Goal: Transaction & Acquisition: Purchase product/service

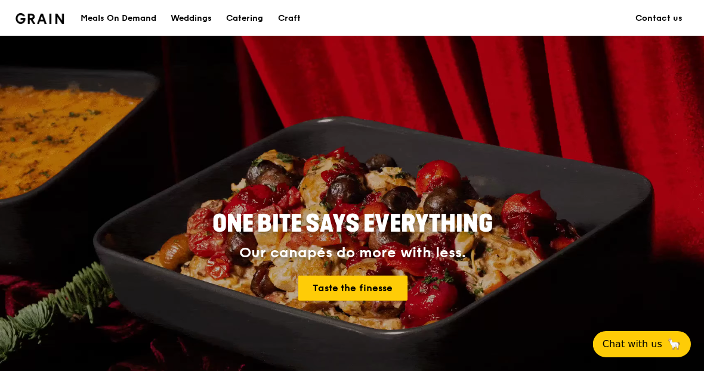
click at [114, 13] on div "Meals On Demand" at bounding box center [118, 19] width 76 height 36
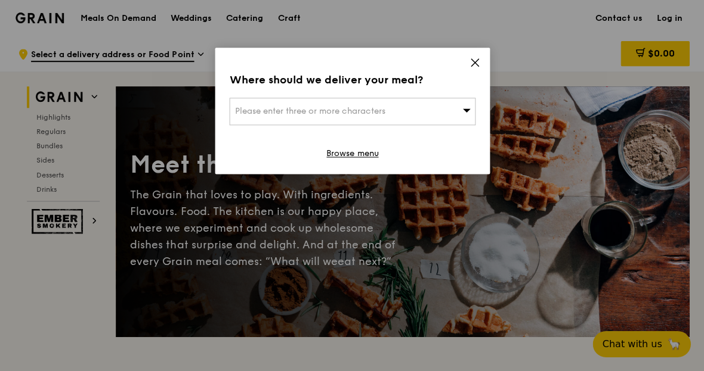
click at [435, 119] on div "Please enter three or more characters" at bounding box center [352, 111] width 246 height 27
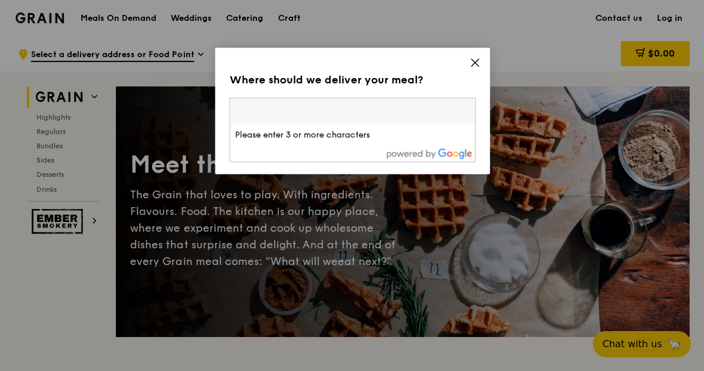
click at [441, 122] on input "search" at bounding box center [352, 111] width 244 height 26
type input "Tyy"
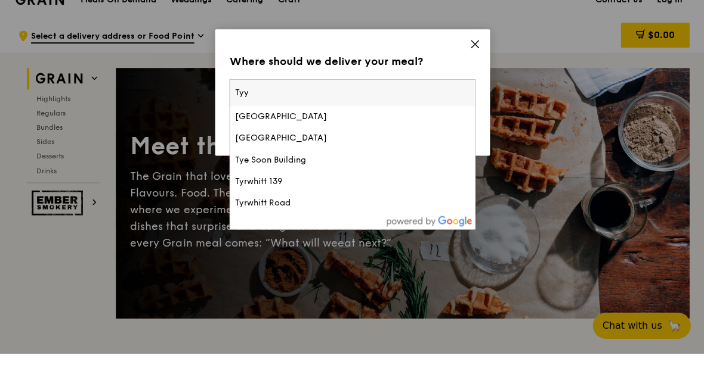
click at [441, 125] on li "Tyersall Avenue" at bounding box center [352, 135] width 244 height 21
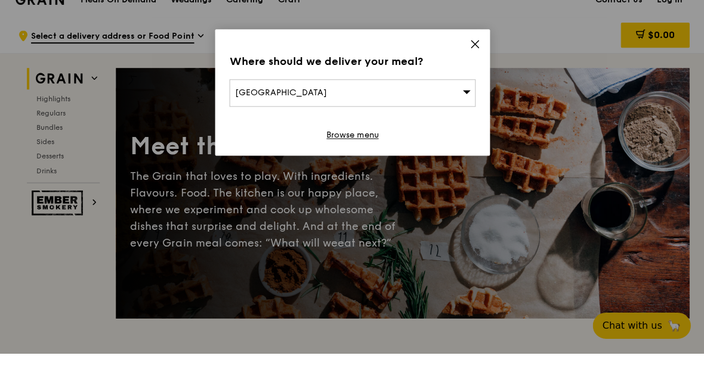
scroll to position [18, 0]
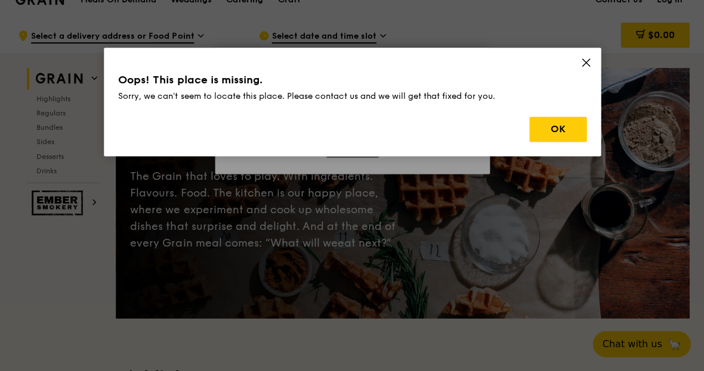
click at [553, 148] on div "Oops! This place is missing. Sorry, we can't seem to locate this place. Please …" at bounding box center [352, 102] width 496 height 109
click at [567, 133] on button "OK" at bounding box center [556, 129] width 57 height 25
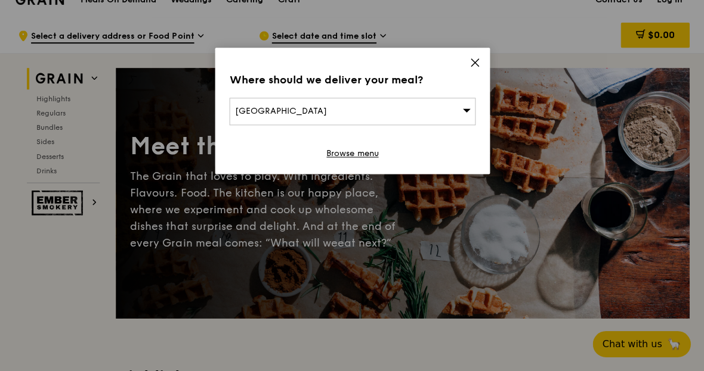
click at [450, 103] on div "Tyersall Avenue" at bounding box center [352, 111] width 246 height 27
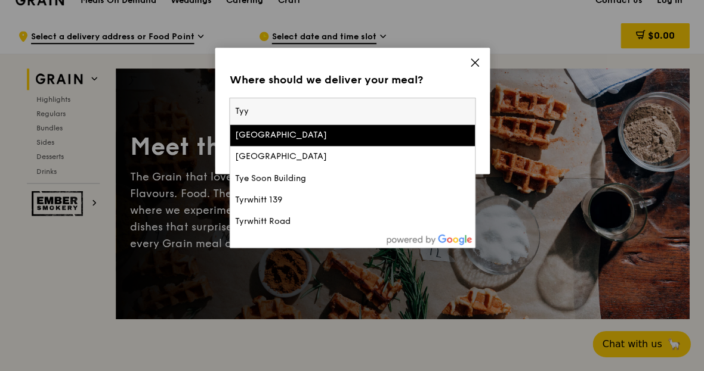
click at [375, 196] on div "Tyrwhitt 139" at bounding box center [322, 200] width 176 height 12
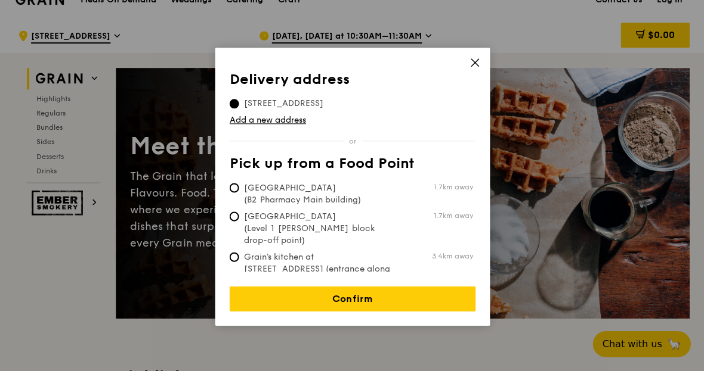
click at [418, 192] on label "Tan Tock Seng Hospital (B2 Pharmacy Main building) 1.7km away" at bounding box center [350, 194] width 243 height 24
click at [239, 192] on input "Tan Tock Seng Hospital (B2 Pharmacy Main building) 1.7km away" at bounding box center [234, 188] width 10 height 10
radio input "true"
click at [478, 65] on icon at bounding box center [474, 62] width 11 height 11
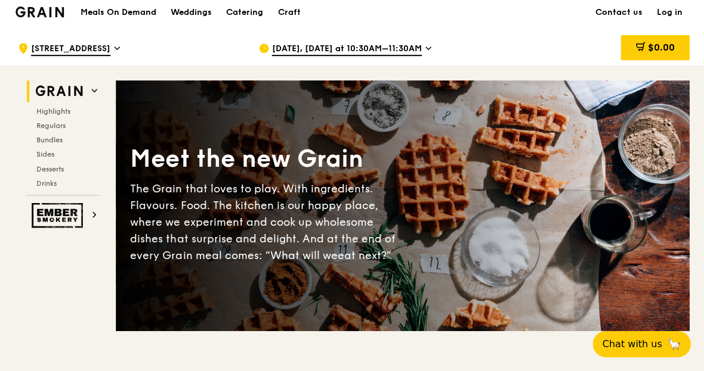
scroll to position [0, 0]
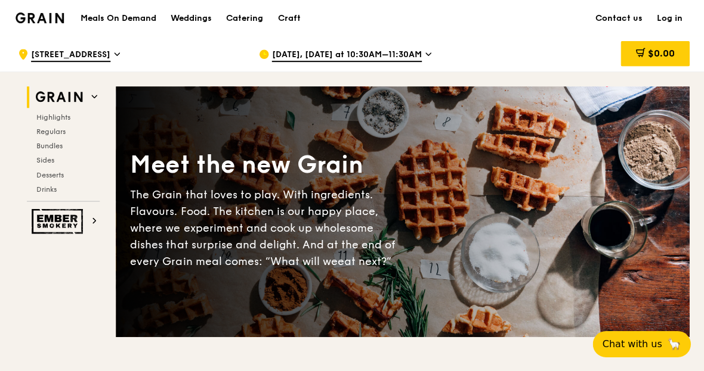
click at [98, 56] on span "139 Tyrwhitt Road" at bounding box center [70, 55] width 79 height 13
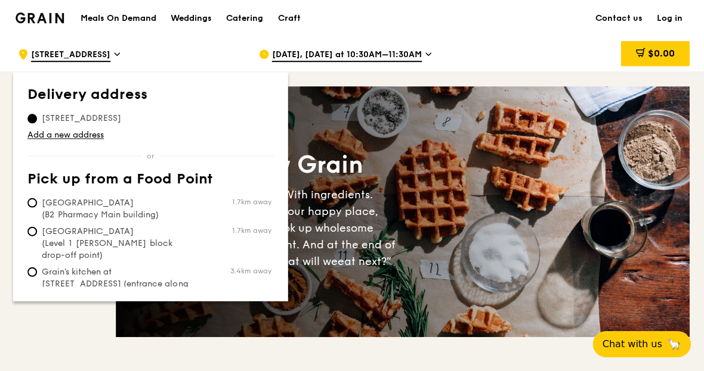
click at [87, 137] on link "Add a new address" at bounding box center [150, 135] width 246 height 12
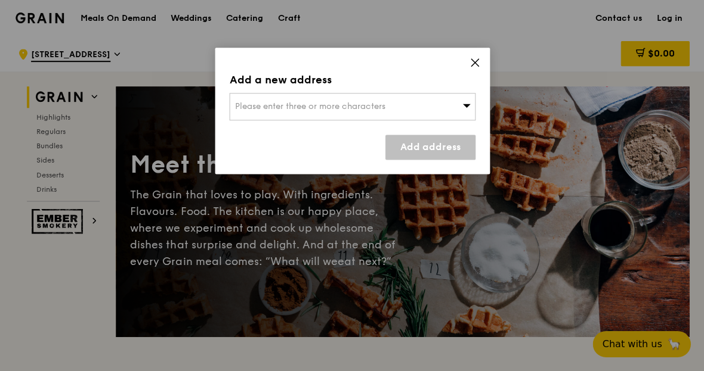
click at [395, 110] on div "Please enter three or more characters" at bounding box center [352, 106] width 246 height 27
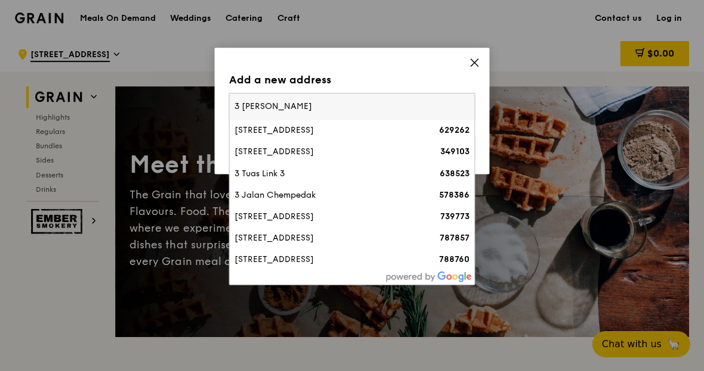
type input "3 leed"
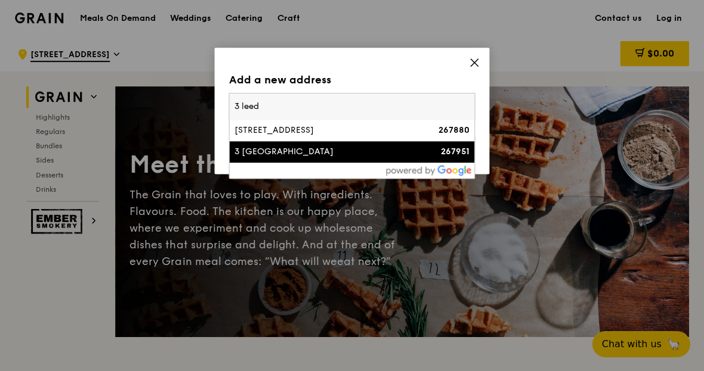
click at [388, 148] on div "3 Leedon Heights" at bounding box center [322, 152] width 176 height 12
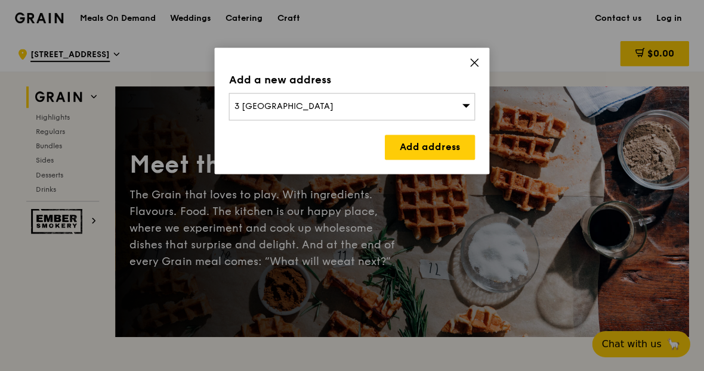
click at [453, 147] on link "Add address" at bounding box center [430, 147] width 90 height 25
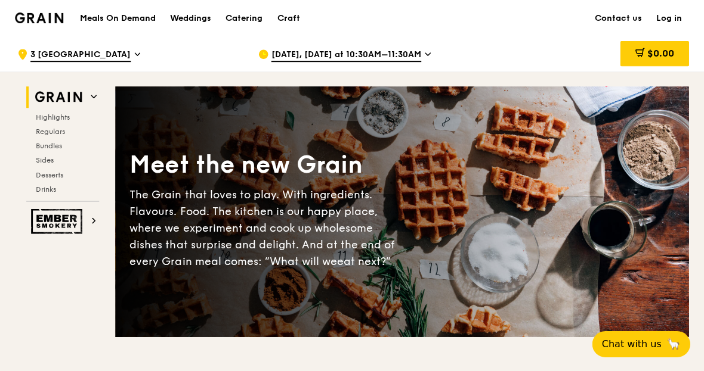
click at [417, 51] on div "Sep 10, Today at 10:30AM–11:30AM" at bounding box center [368, 54] width 221 height 36
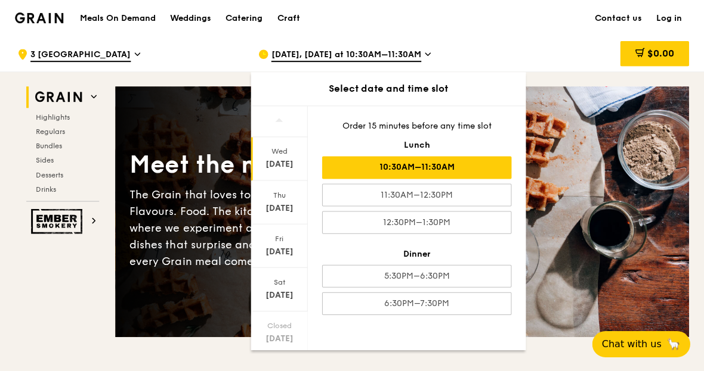
click at [556, 172] on div "Meet the new Grain The Grain that loves to play. With ingredients. Flavours. Fo…" at bounding box center [402, 212] width 572 height 154
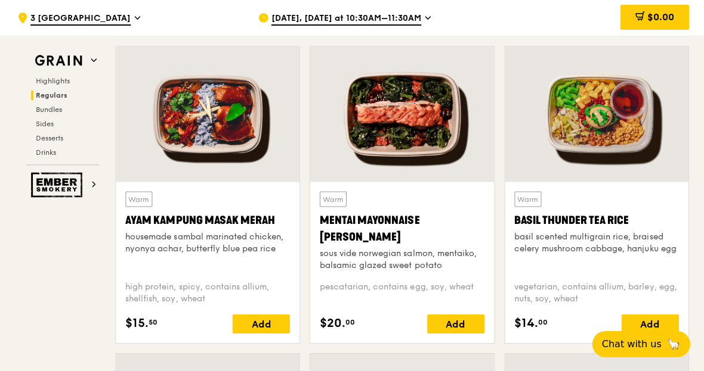
click at [657, 328] on div "Add" at bounding box center [649, 323] width 57 height 19
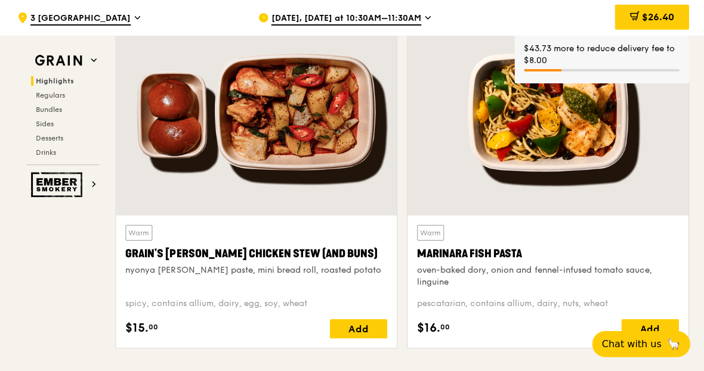
scroll to position [411, 0]
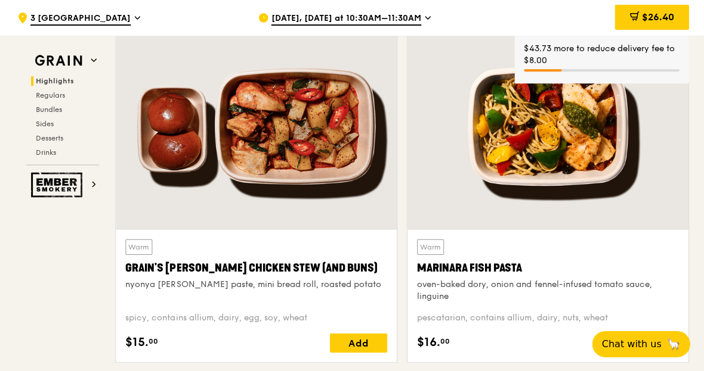
click at [98, 185] on h2 "Ember Smokery" at bounding box center [63, 184] width 73 height 25
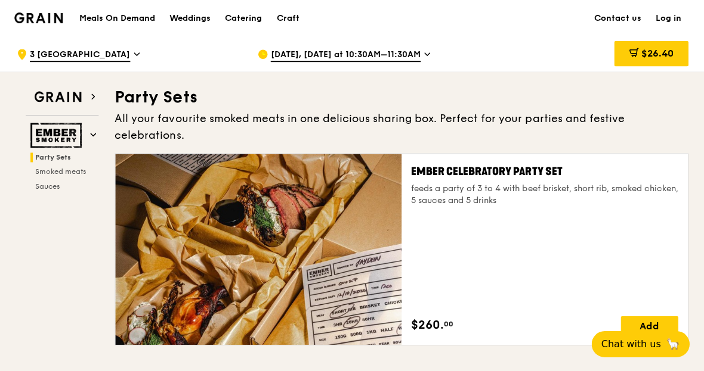
click at [646, 42] on div "$26.40" at bounding box center [651, 53] width 74 height 25
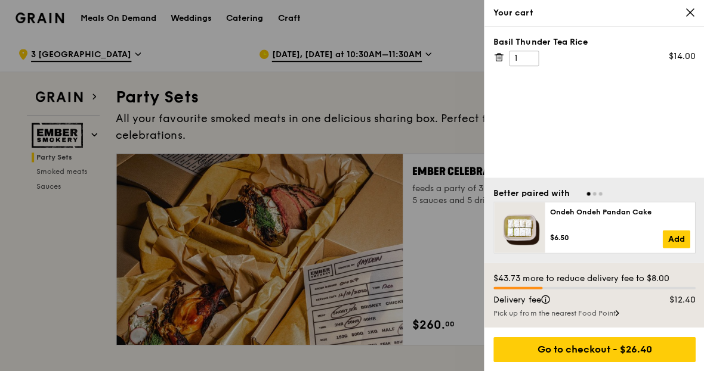
click at [614, 318] on div "Pick up from the nearest Food Point" at bounding box center [594, 313] width 202 height 10
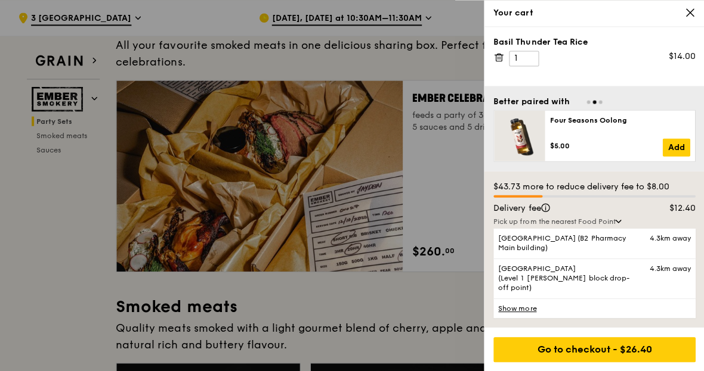
scroll to position [72, 0]
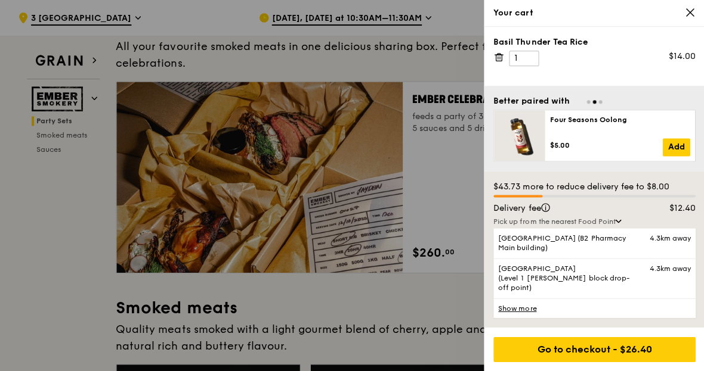
click at [523, 318] on link "Show more" at bounding box center [594, 308] width 202 height 20
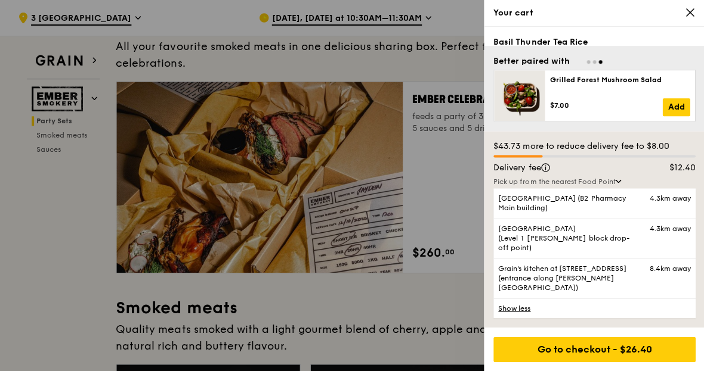
click at [662, 203] on span "4.3km away" at bounding box center [668, 198] width 41 height 10
click at [0, 0] on input "Tan Tock Seng Hospital (B2 Pharmacy Main building) 4.3km away" at bounding box center [0, 0] width 0 height 0
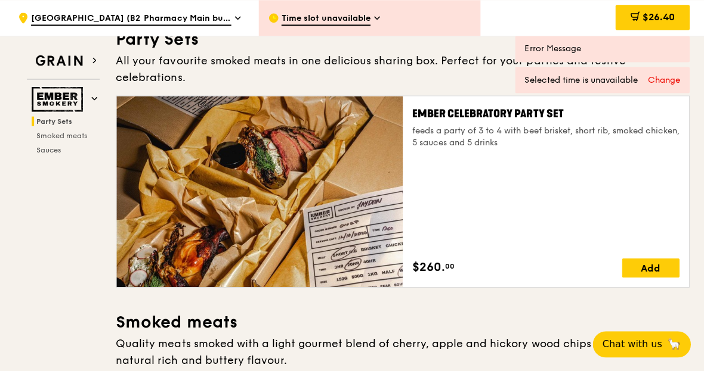
scroll to position [0, 0]
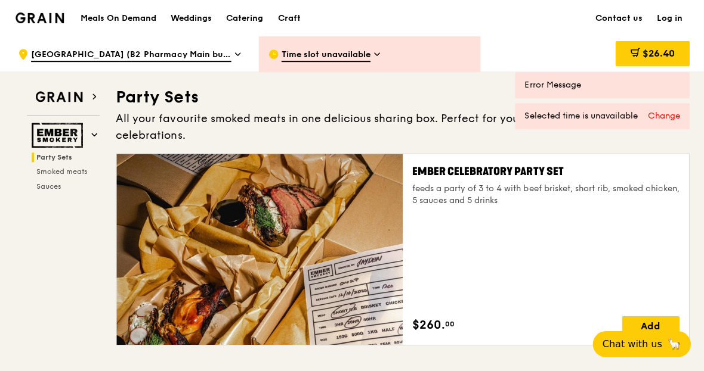
click at [661, 57] on span "$26.40" at bounding box center [657, 53] width 32 height 11
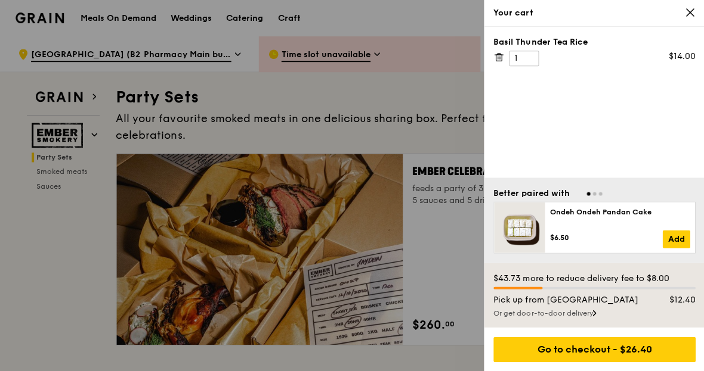
click at [629, 344] on div "Go to checkout - $26.40" at bounding box center [594, 349] width 202 height 25
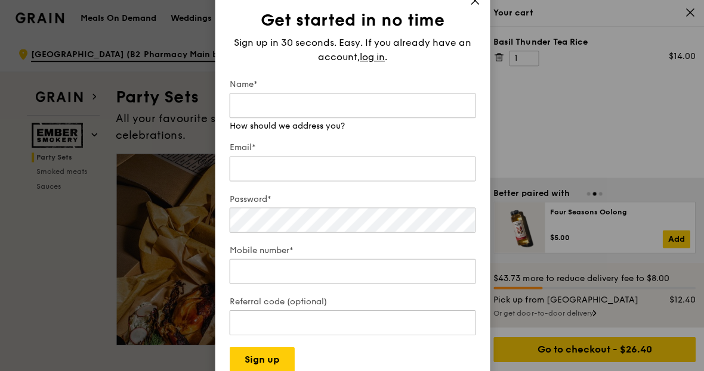
scroll to position [1, 0]
click at [464, 45] on div "Get started in no time Sign up in 30 seconds. Easy. If you already have an acco…" at bounding box center [352, 186] width 274 height 401
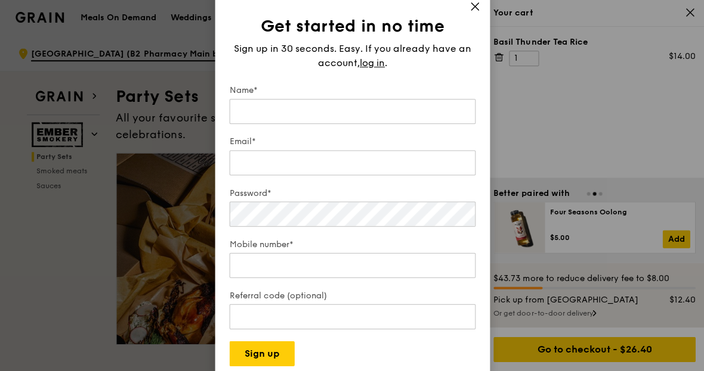
click at [462, 58] on div "Get started in no time Sign up in 30 seconds. Easy. If you already have an acco…" at bounding box center [352, 186] width 274 height 389
click at [457, 37] on h1 "Get started in no time" at bounding box center [352, 26] width 246 height 21
click at [470, 15] on span at bounding box center [474, 8] width 11 height 13
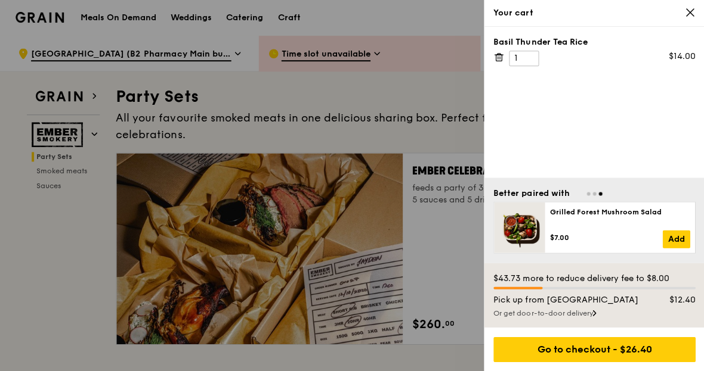
click at [698, 8] on div "Your cart" at bounding box center [593, 13] width 221 height 27
click at [424, 120] on div at bounding box center [352, 185] width 704 height 371
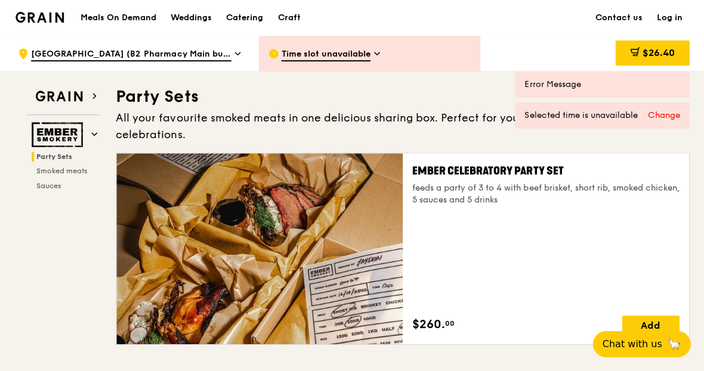
scroll to position [0, 0]
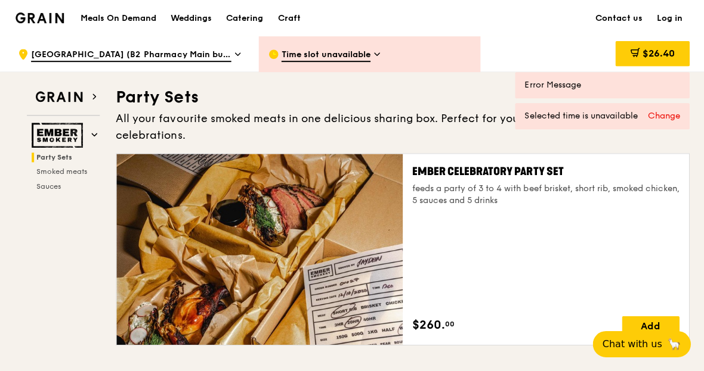
click at [180, 23] on div "Weddings" at bounding box center [191, 19] width 41 height 36
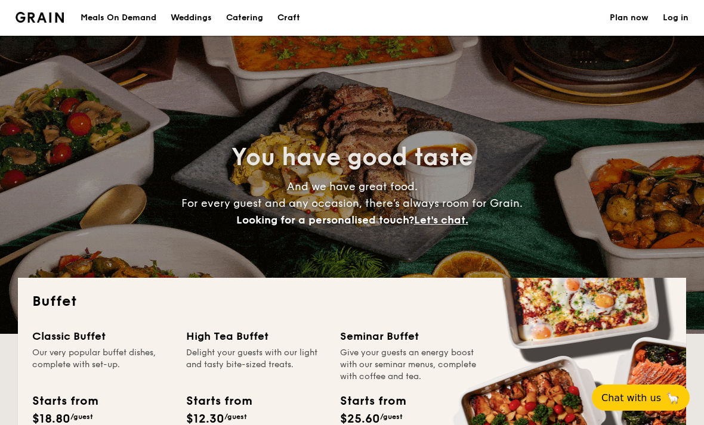
select select
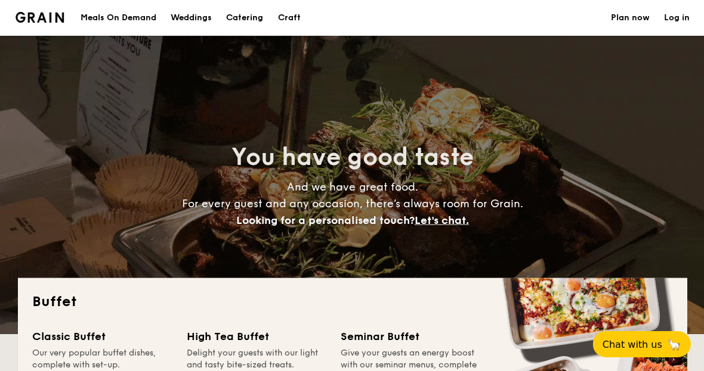
click at [249, 22] on h1 "Catering" at bounding box center [244, 18] width 37 height 36
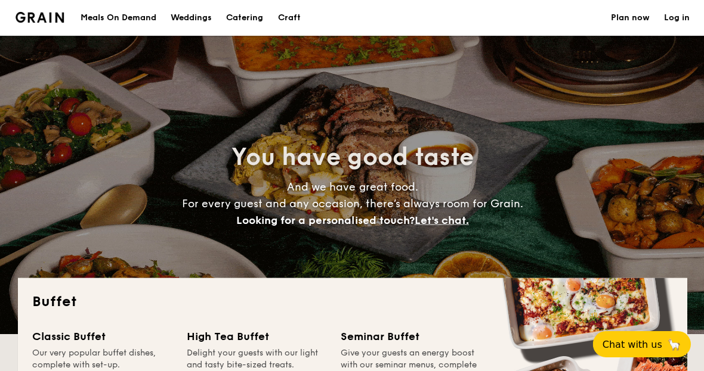
click at [242, 16] on h1 "Catering" at bounding box center [244, 18] width 37 height 36
click at [249, 20] on h1 "Catering" at bounding box center [244, 18] width 37 height 36
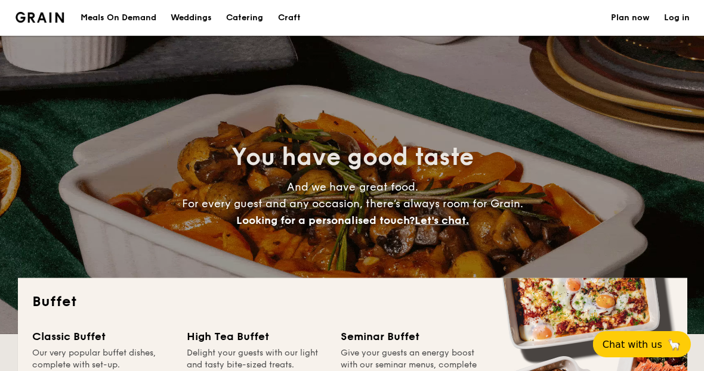
click at [454, 221] on span "Let's chat." at bounding box center [441, 219] width 54 height 13
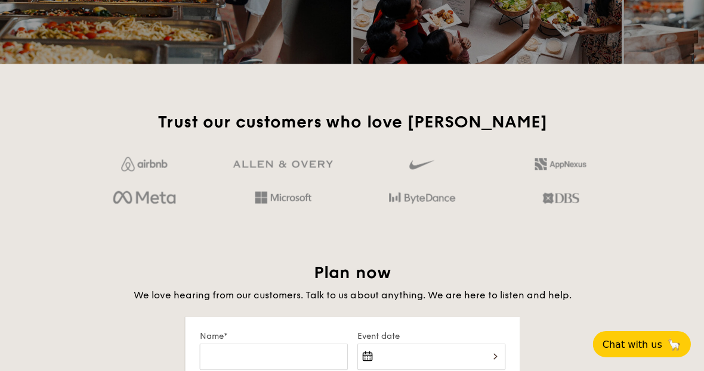
scroll to position [2046, 0]
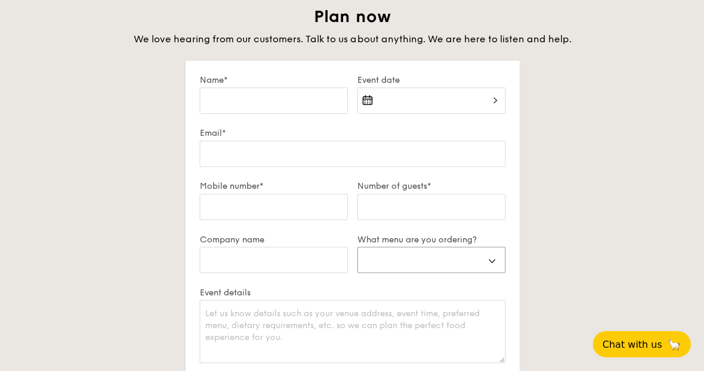
click at [490, 262] on select "Buffet Mini Buffet High Tea Canapés Meal Boxes Wedding" at bounding box center [431, 260] width 148 height 26
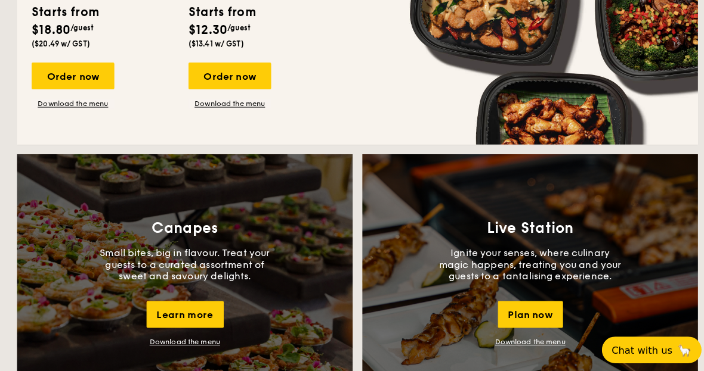
scroll to position [915, 0]
click at [194, 340] on link "Download the menu" at bounding box center [182, 336] width 69 height 8
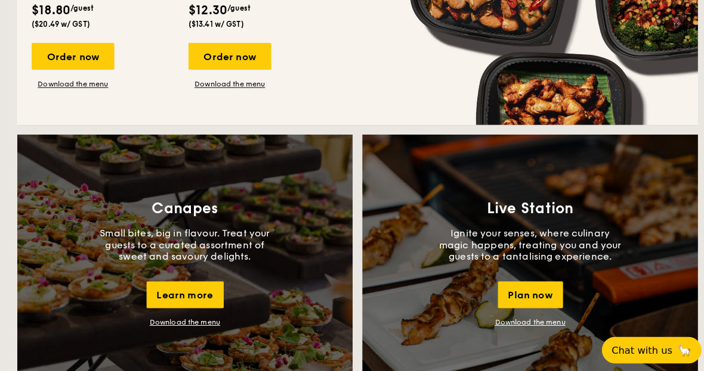
click at [532, 321] on link "Download the menu" at bounding box center [521, 316] width 69 height 8
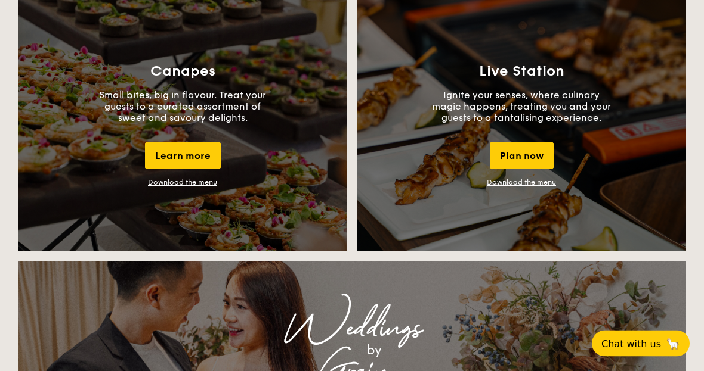
scroll to position [983, 0]
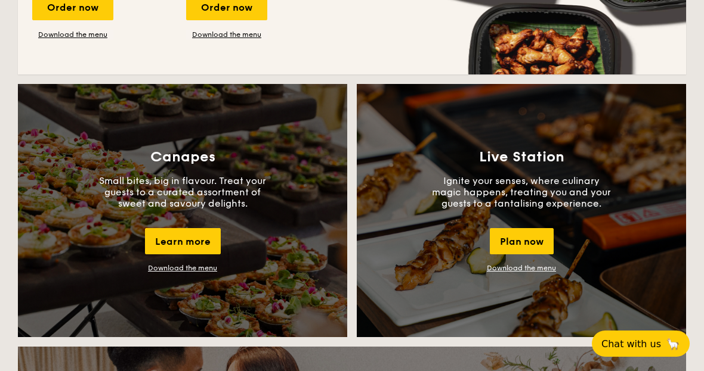
click at [190, 272] on link "Download the menu" at bounding box center [182, 268] width 69 height 8
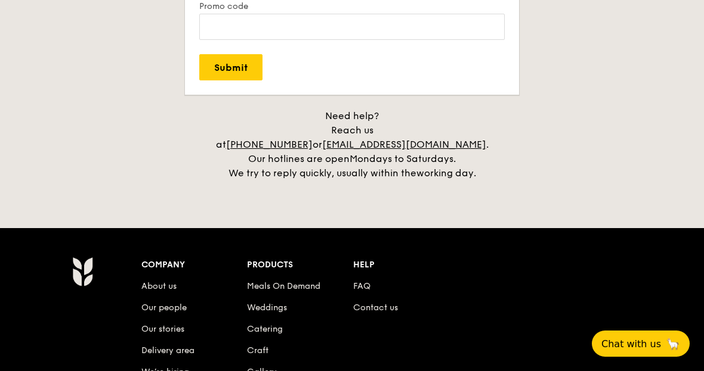
scroll to position [2425, 0]
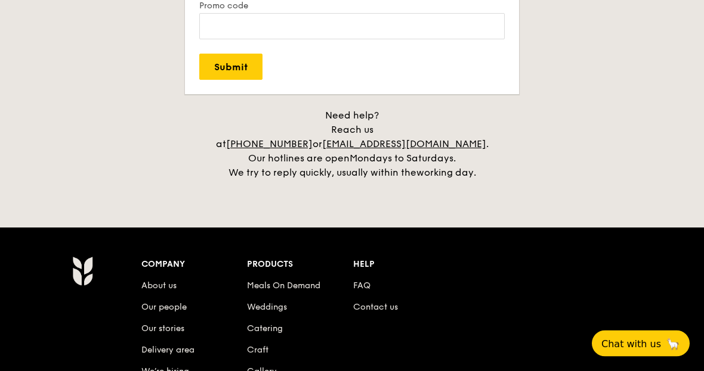
click at [259, 346] on link "Craft" at bounding box center [257, 351] width 21 height 10
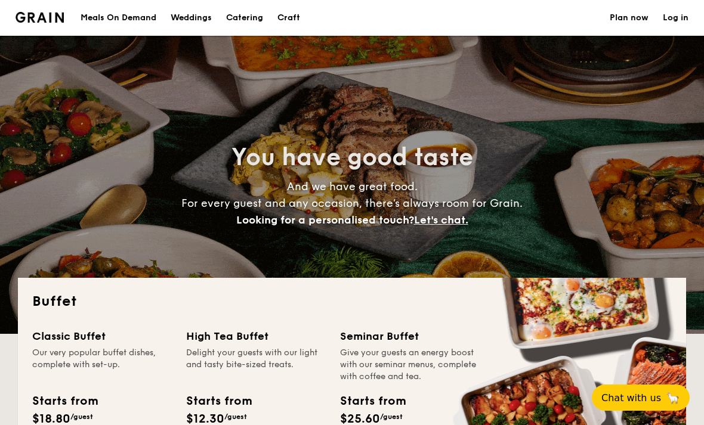
select select
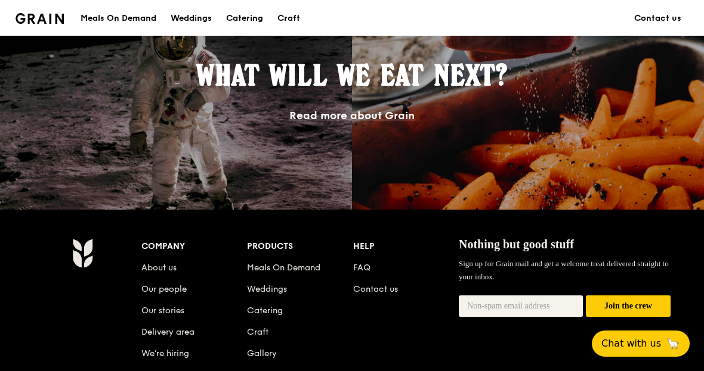
scroll to position [1061, 0]
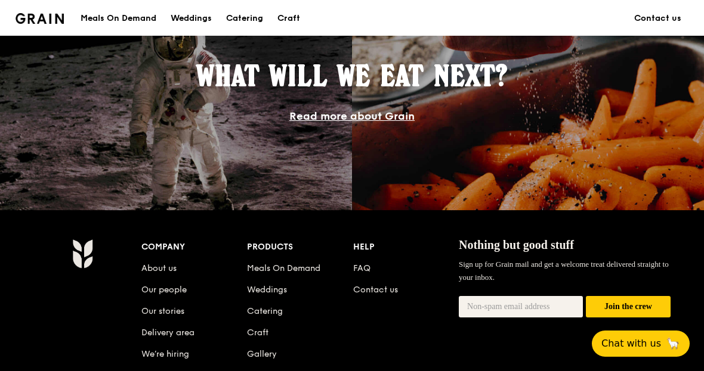
click at [177, 334] on link "Delivery area" at bounding box center [167, 333] width 53 height 10
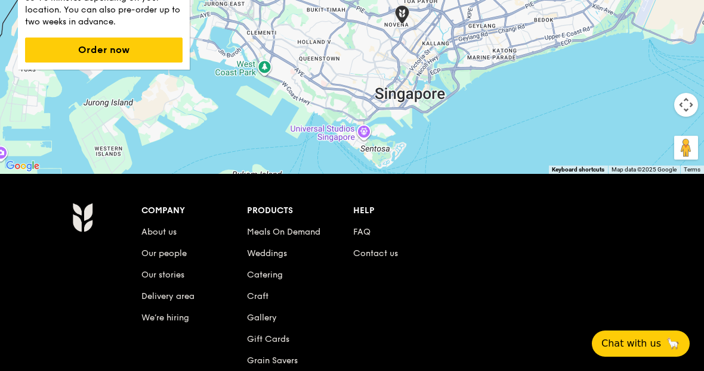
scroll to position [279, 0]
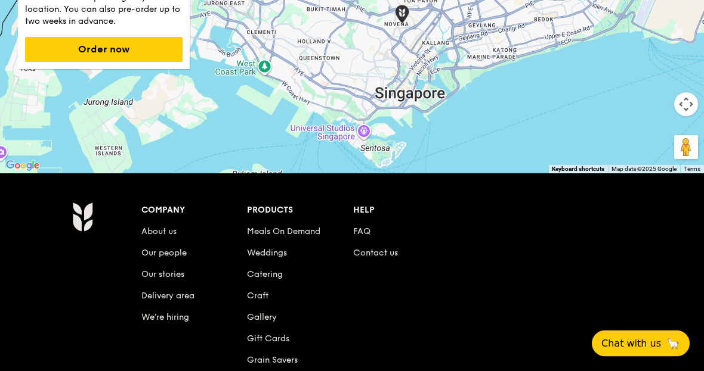
click at [287, 362] on link "Grain Savers" at bounding box center [272, 361] width 51 height 10
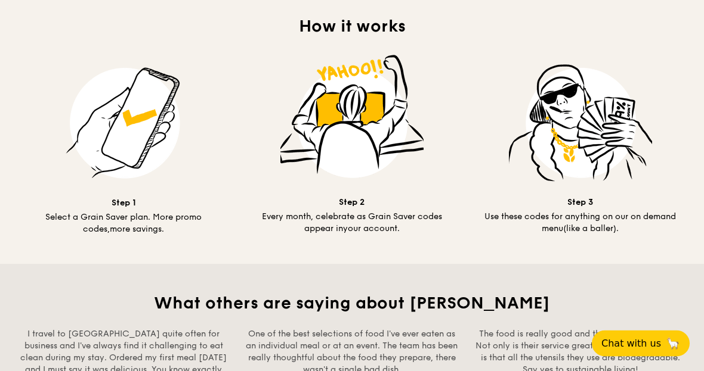
scroll to position [670, 0]
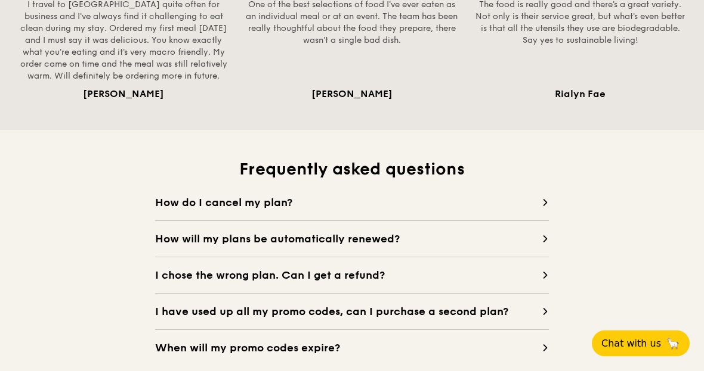
click at [425, 355] on span "When will my promo codes expire?" at bounding box center [348, 348] width 386 height 17
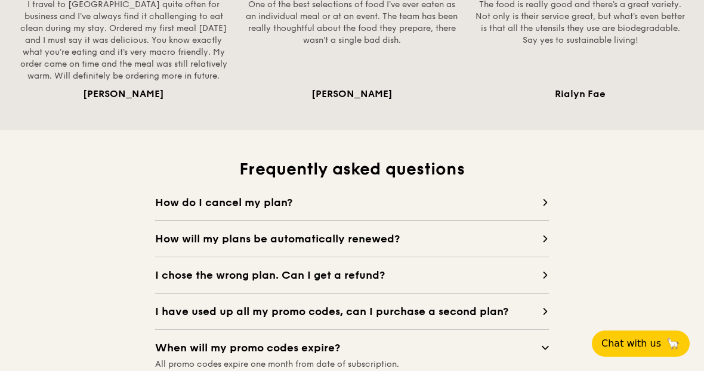
click at [540, 272] on span "I chose the wrong plan. Can I get a refund?" at bounding box center [348, 275] width 386 height 17
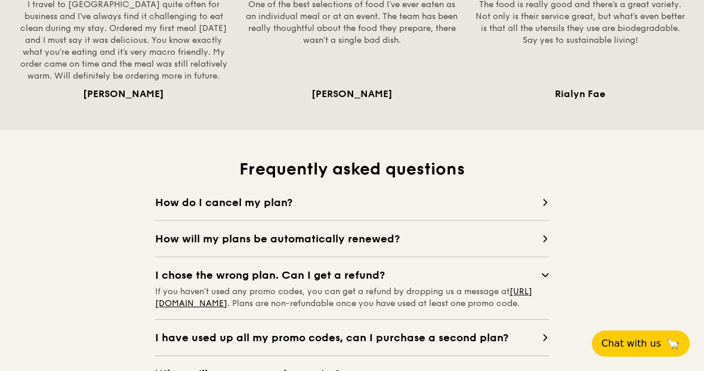
click at [535, 246] on span "How will my plans be automatically renewed?" at bounding box center [348, 239] width 386 height 17
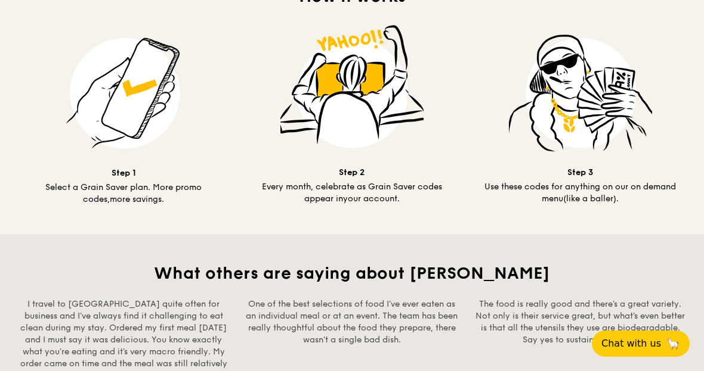
scroll to position [709, 0]
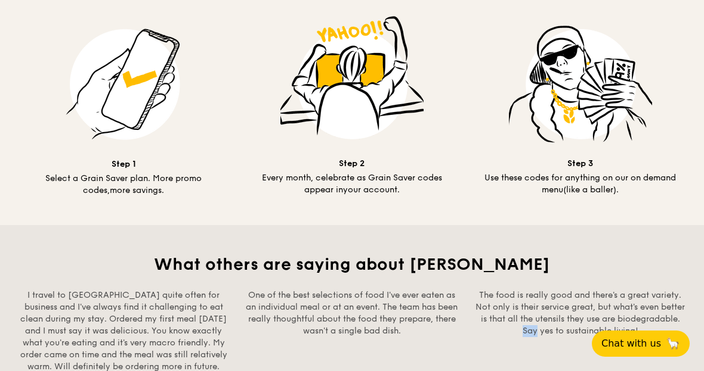
click at [503, 364] on div "The food is really good and there's a great variety. Not only is their service …" at bounding box center [580, 331] width 214 height 83
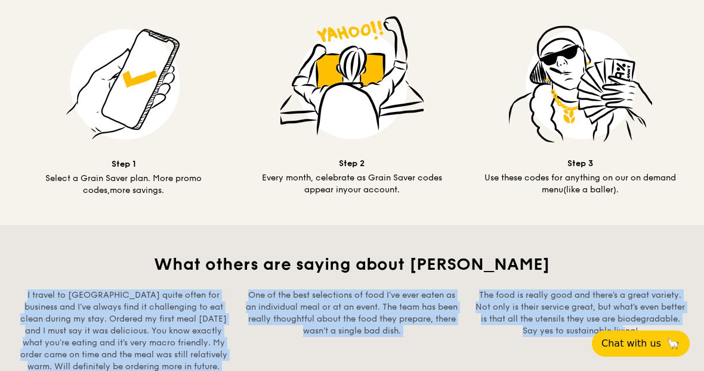
click at [501, 375] on div "The food is really good and there's a great variety. Not only is their service …" at bounding box center [580, 341] width 214 height 103
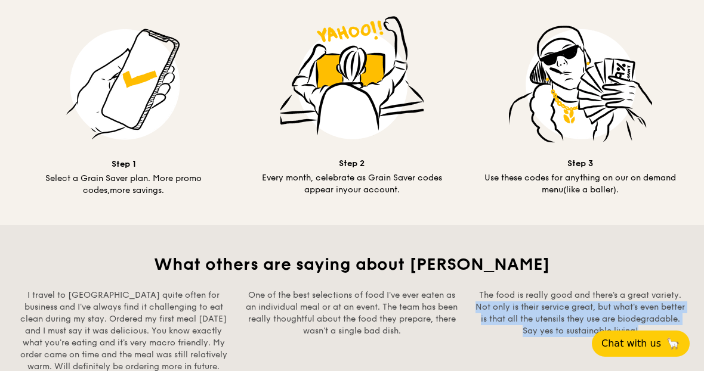
copy div "Not only is their service great, but what's even better is that all the utensil…"
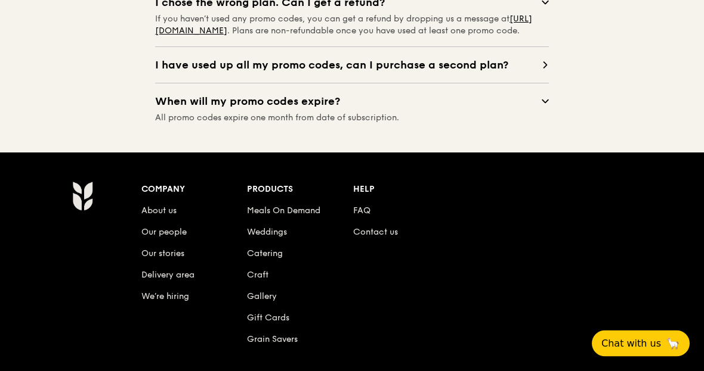
scroll to position [1266, 0]
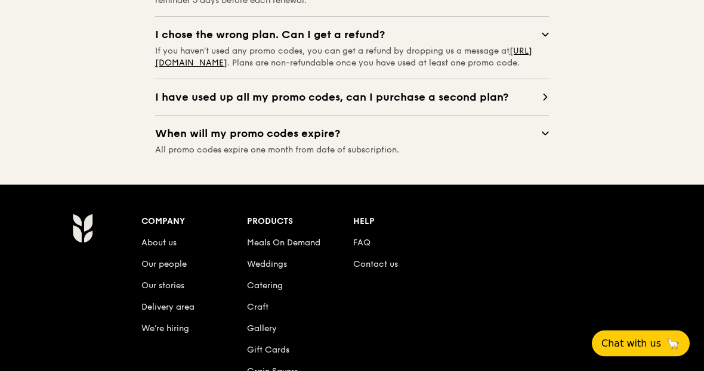
click at [281, 356] on link "Gift Cards" at bounding box center [268, 351] width 42 height 10
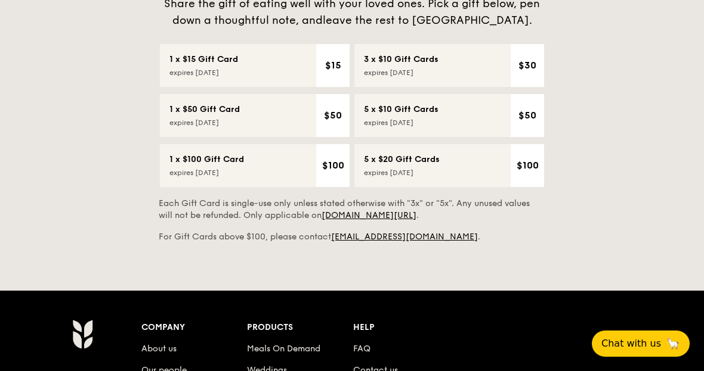
scroll to position [306, 0]
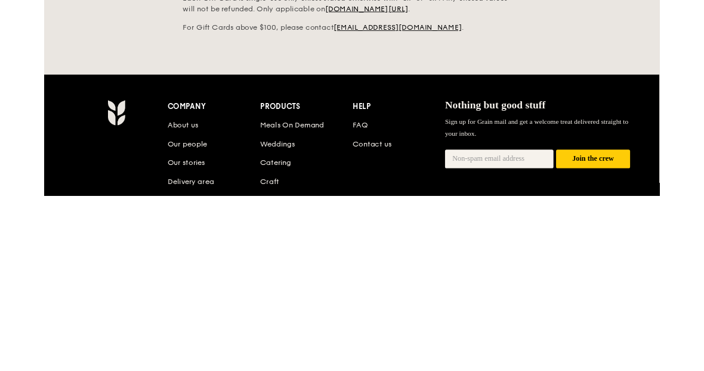
scroll to position [458, 0]
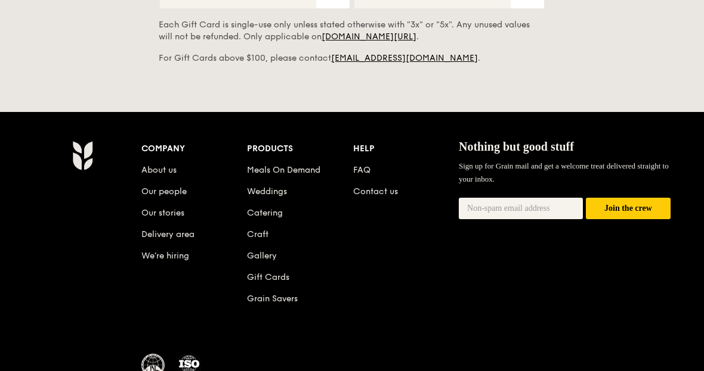
click at [171, 213] on link "Our stories" at bounding box center [162, 213] width 43 height 10
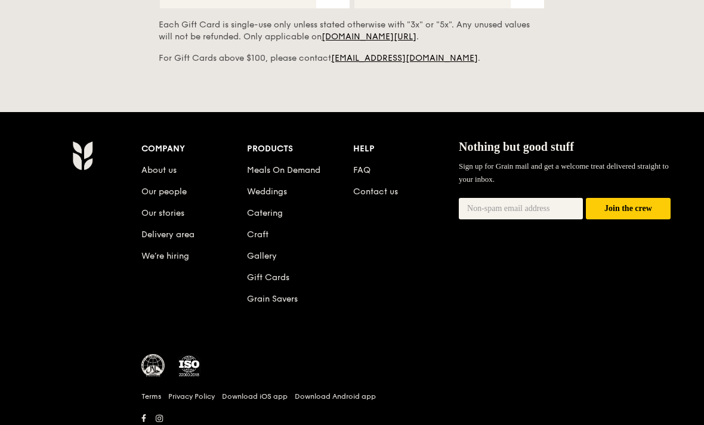
click at [178, 191] on link "Our people" at bounding box center [163, 192] width 45 height 10
